Goal: Check status

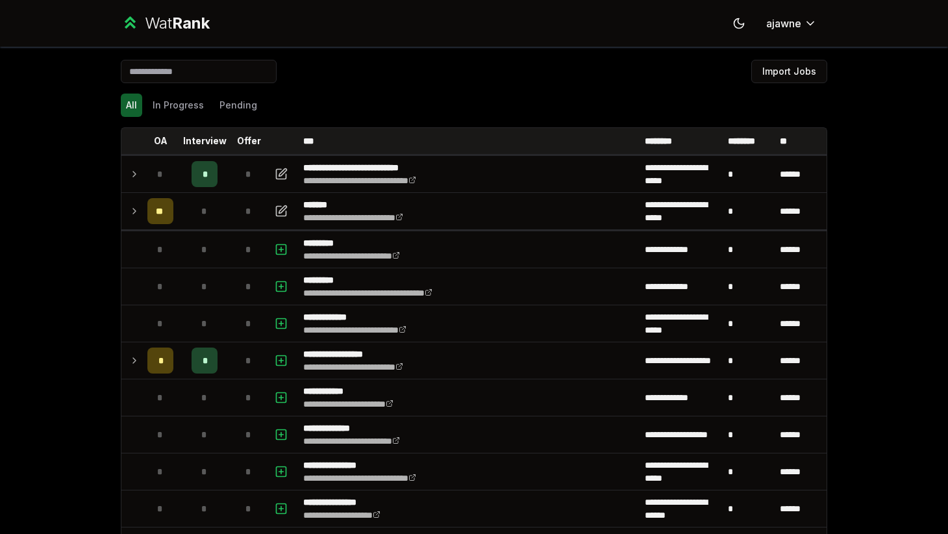
scroll to position [1036, 0]
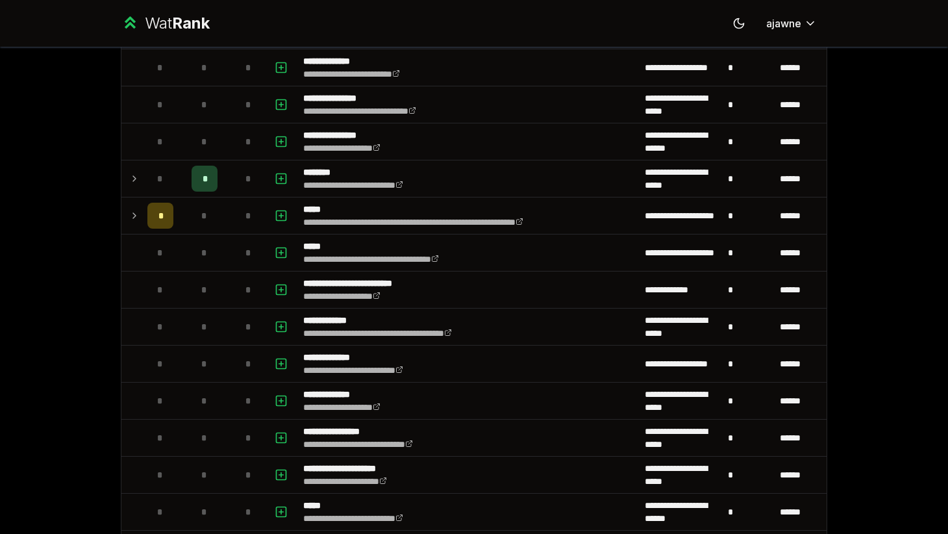
scroll to position [286, 0]
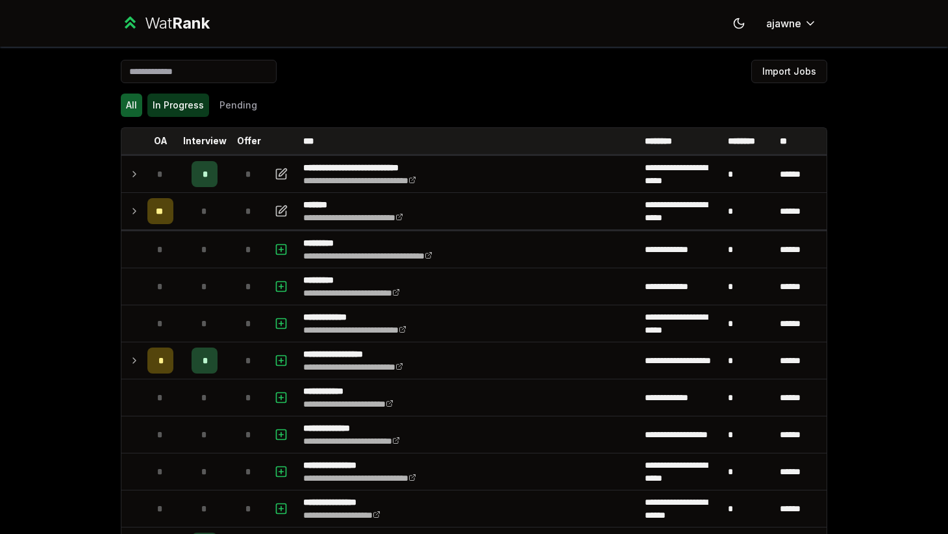
click at [183, 99] on button "In Progress" at bounding box center [178, 105] width 62 height 23
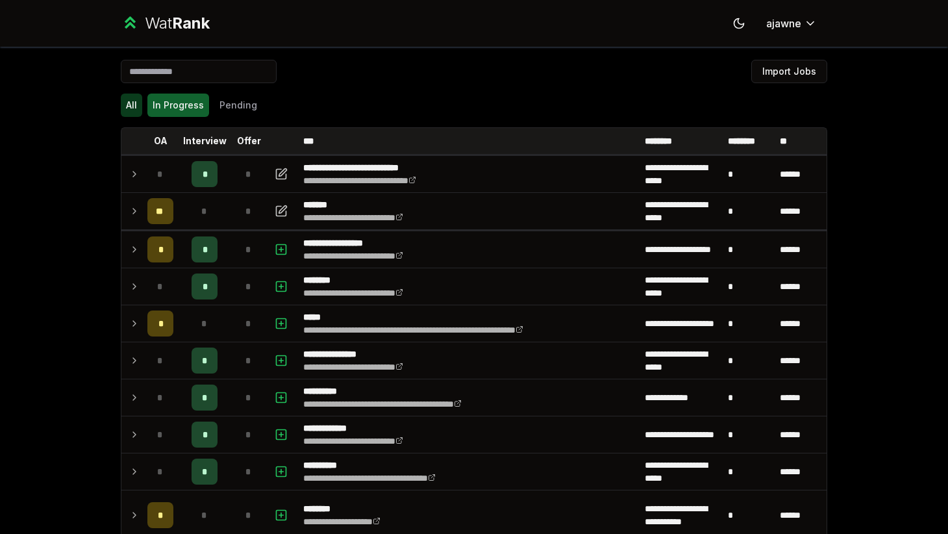
click at [127, 101] on button "All" at bounding box center [131, 105] width 21 height 23
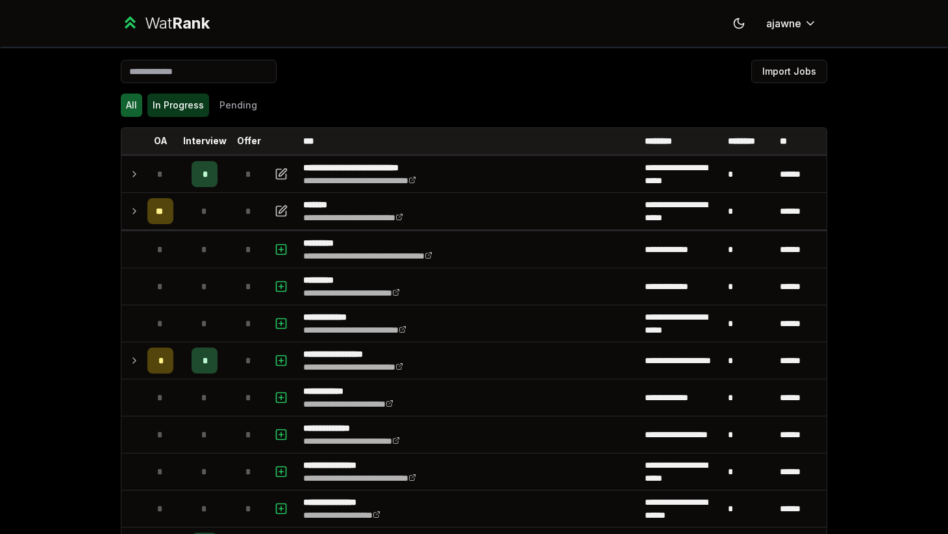
click at [182, 105] on button "In Progress" at bounding box center [178, 105] width 62 height 23
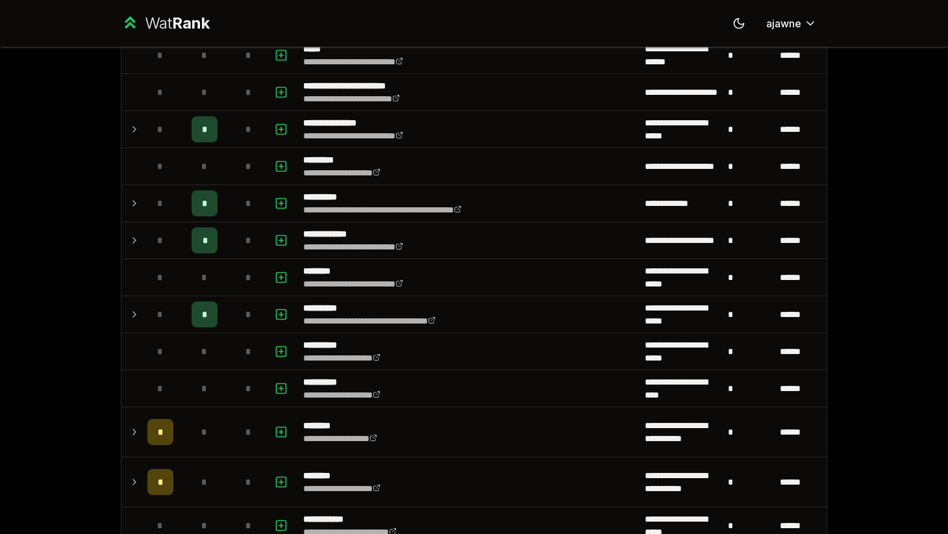
scroll to position [828, 0]
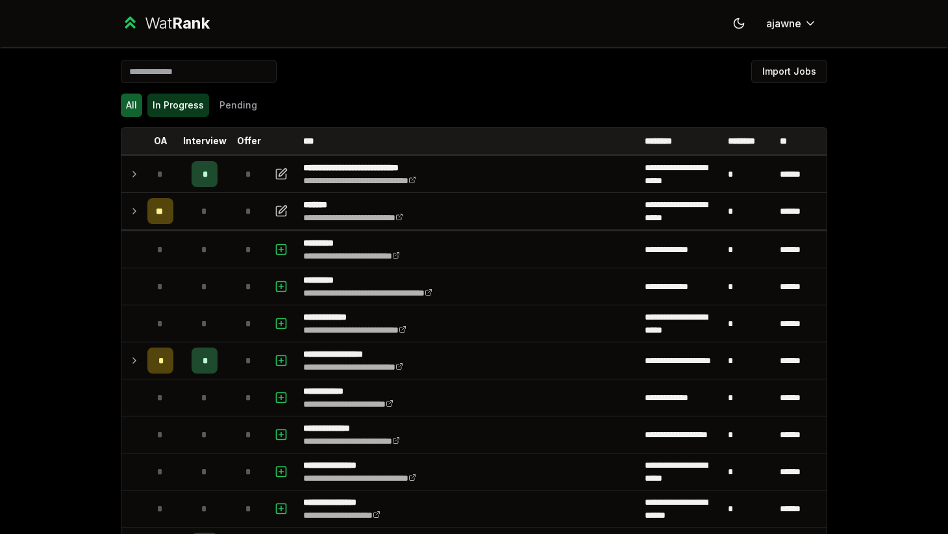
click at [159, 109] on button "In Progress" at bounding box center [178, 105] width 62 height 23
click at [175, 97] on button "In Progress" at bounding box center [178, 105] width 62 height 23
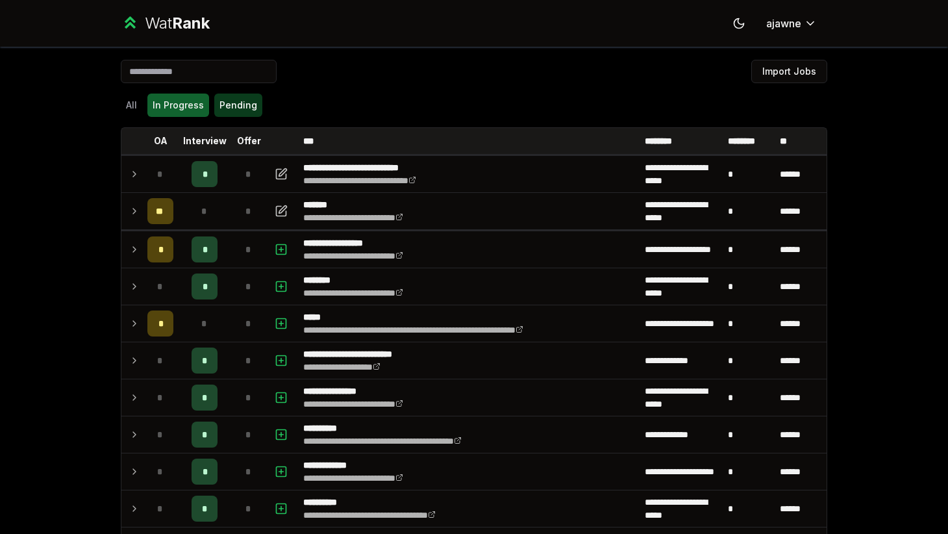
click at [243, 108] on button "Pending" at bounding box center [238, 105] width 48 height 23
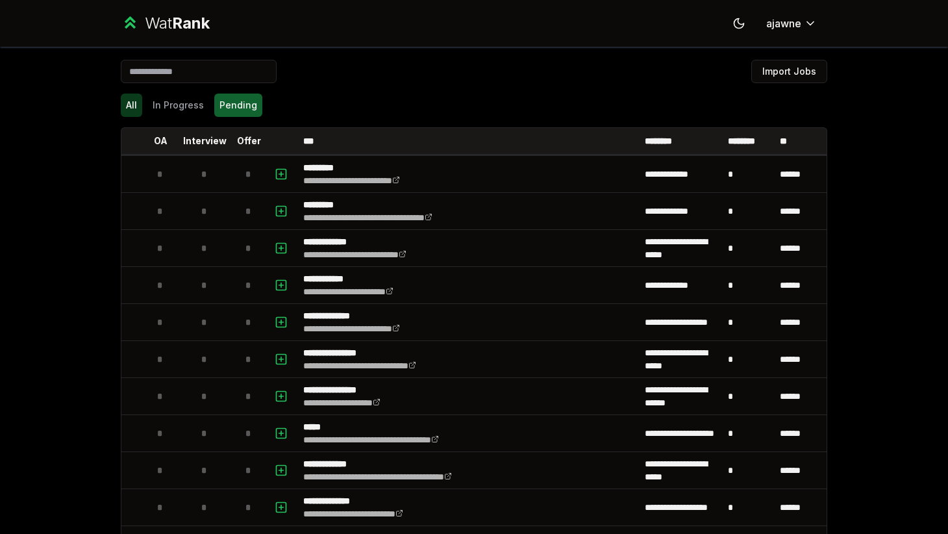
click at [129, 102] on button "All" at bounding box center [131, 105] width 21 height 23
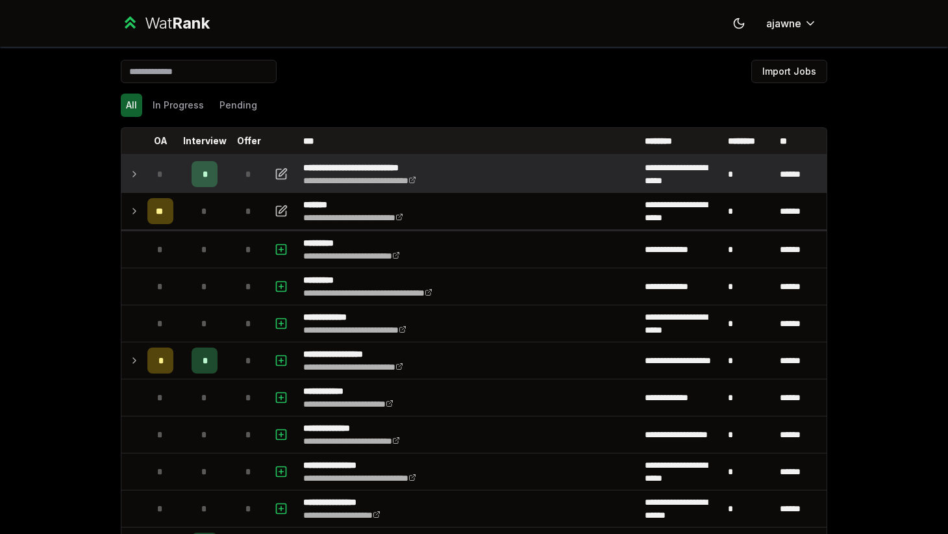
scroll to position [22, 0]
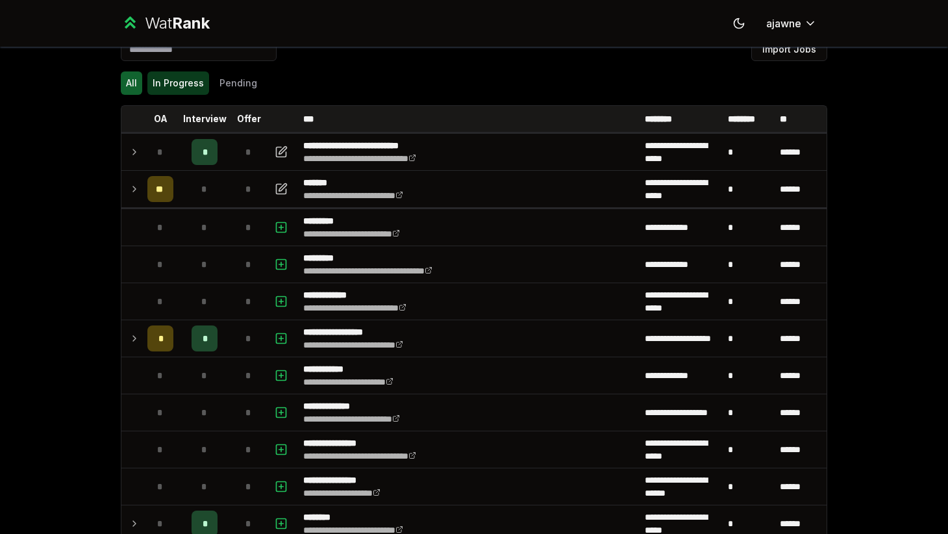
click at [177, 83] on button "In Progress" at bounding box center [178, 82] width 62 height 23
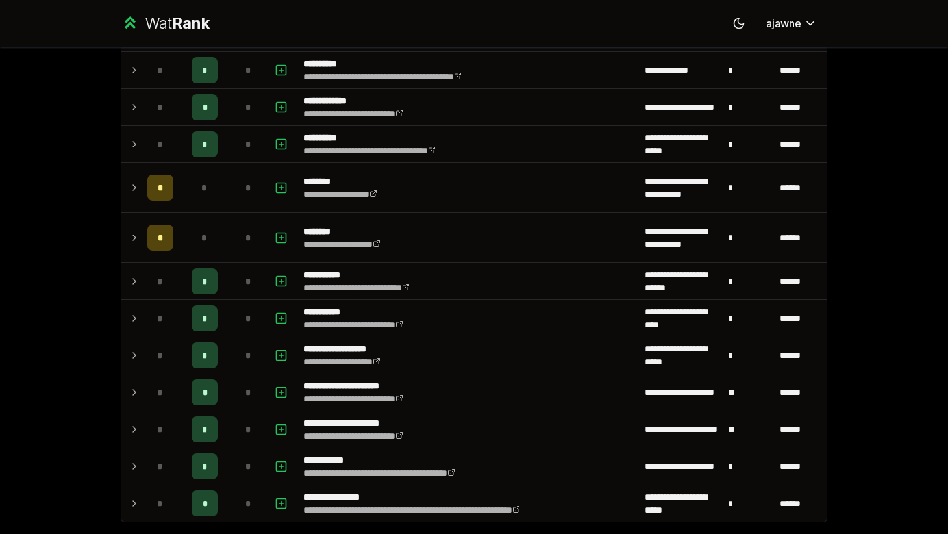
scroll to position [433, 0]
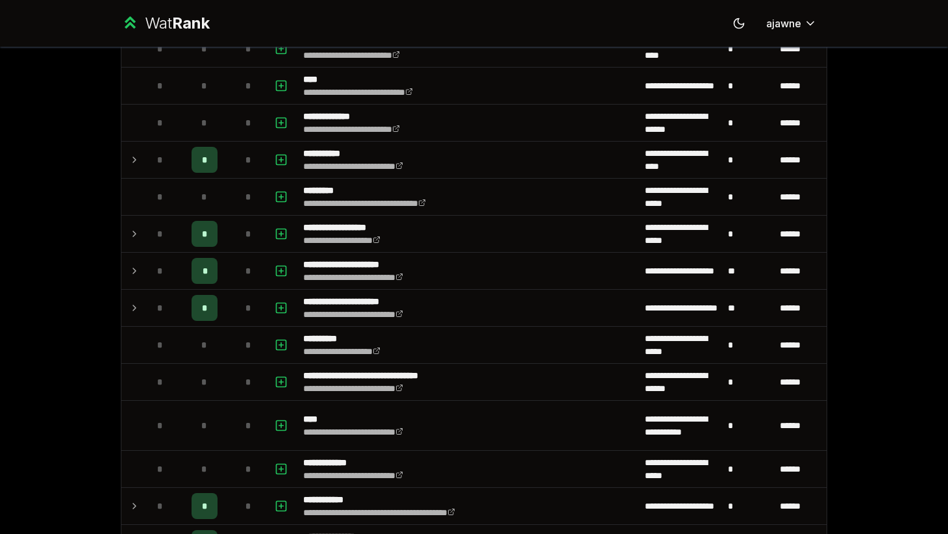
scroll to position [1594, 0]
